Goal: Navigation & Orientation: Find specific page/section

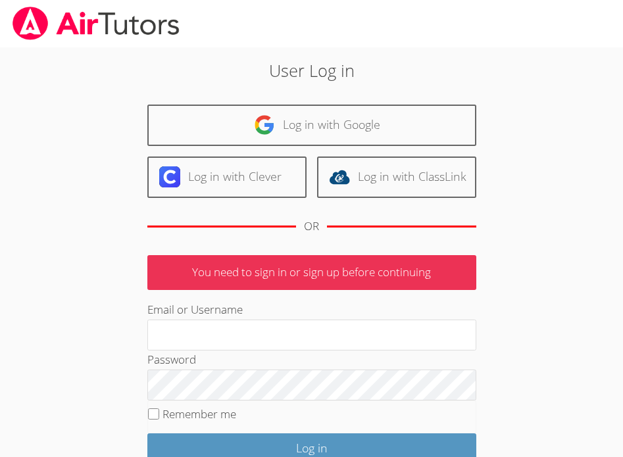
scroll to position [108, 0]
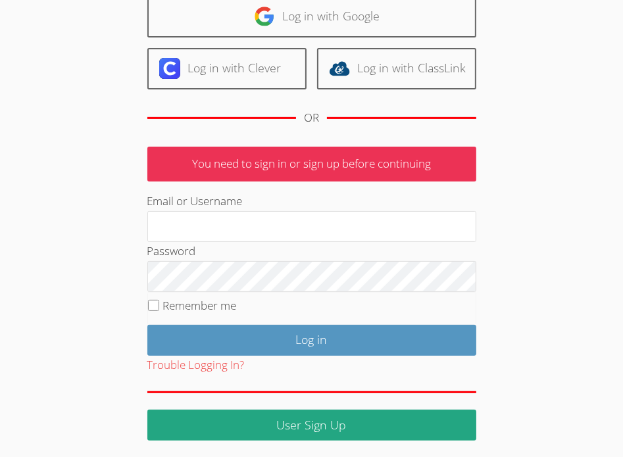
type input "[EMAIL_ADDRESS][DOMAIN_NAME]"
click at [153, 302] on input "Remember me" at bounding box center [153, 305] width 11 height 11
checkbox input "true"
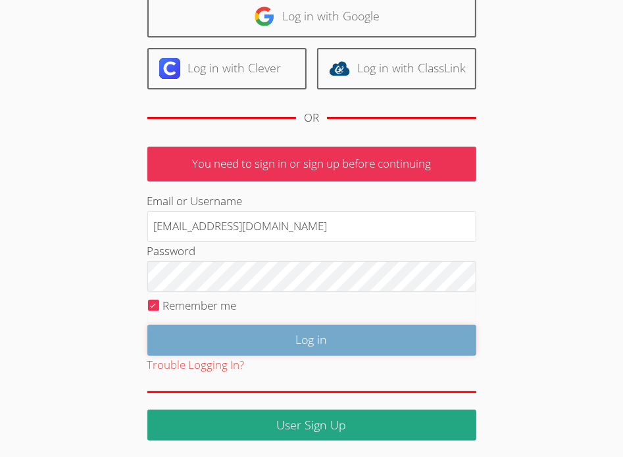
click at [283, 339] on input "Log in" at bounding box center [311, 340] width 329 height 31
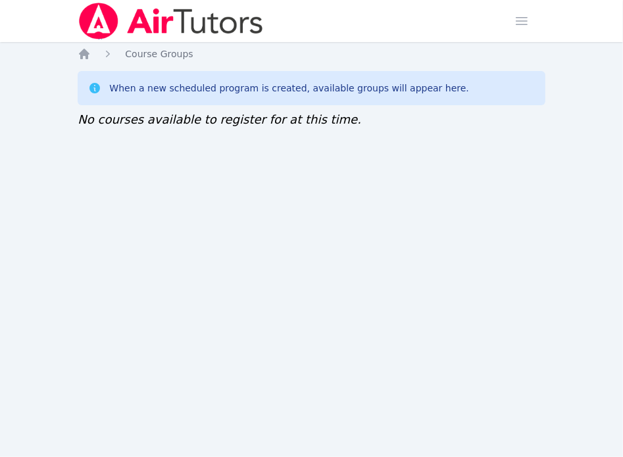
click at [139, 30] on img at bounding box center [171, 21] width 186 height 37
